Goal: Navigation & Orientation: Find specific page/section

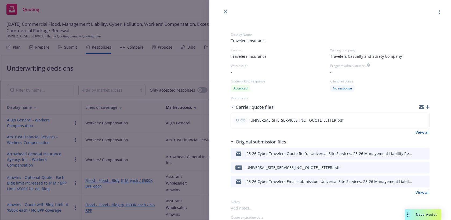
scroll to position [710, 0]
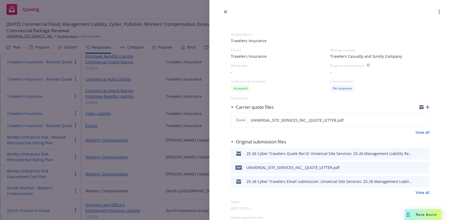
click at [226, 10] on icon "close" at bounding box center [225, 11] width 3 height 3
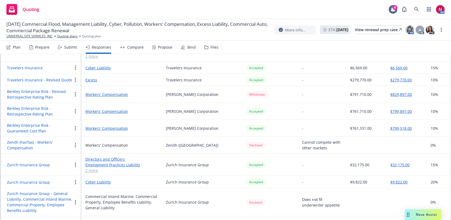
scroll to position [803, 0]
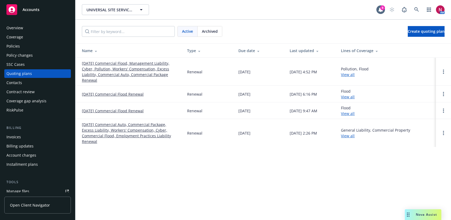
click at [26, 46] on div "Policies" at bounding box center [37, 46] width 62 height 9
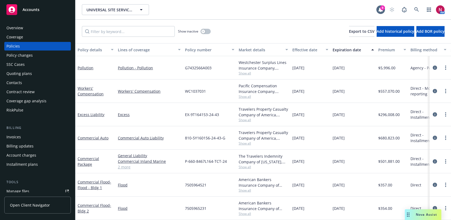
scroll to position [66, 0]
